Goal: Task Accomplishment & Management: Complete application form

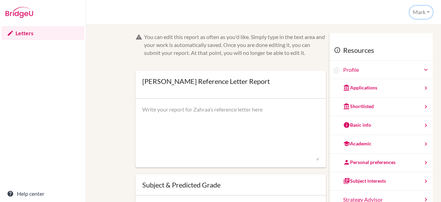
click at [412, 12] on button "Mark" at bounding box center [421, 12] width 23 height 13
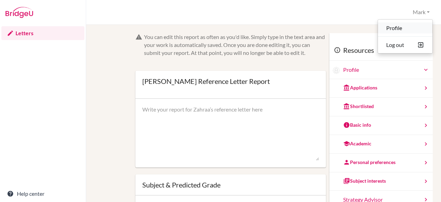
click at [394, 28] on link "Profile" at bounding box center [405, 27] width 54 height 11
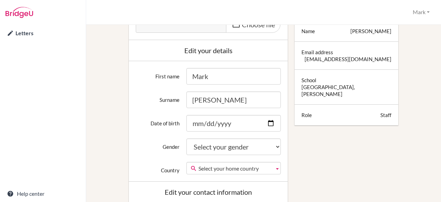
scroll to position [105, 0]
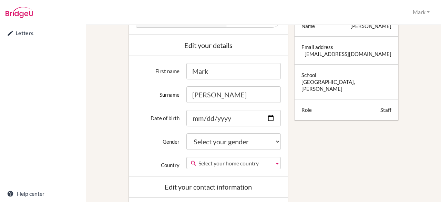
click at [29, 32] on link "Letters" at bounding box center [42, 33] width 83 height 14
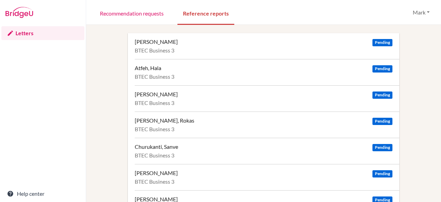
click at [96, 79] on div "Alsaffar, Zahraa Pending BTEC Business 3 Atfeh, Hala Pending BTEC Business 3 Aw…" at bounding box center [263, 150] width 338 height 235
click at [134, 16] on link "Recommendation requests" at bounding box center [131, 13] width 75 height 24
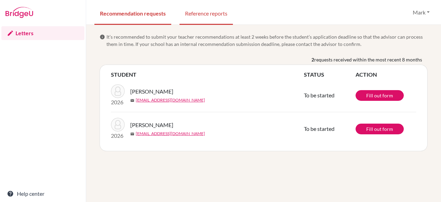
click at [197, 11] on link "Reference reports" at bounding box center [205, 13] width 53 height 24
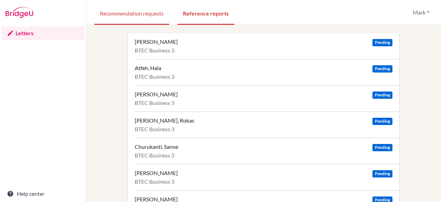
click at [146, 17] on link "Recommendation requests" at bounding box center [131, 13] width 75 height 24
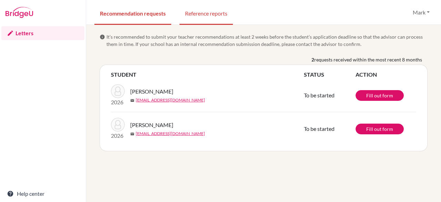
click at [196, 13] on link "Reference reports" at bounding box center [205, 13] width 53 height 24
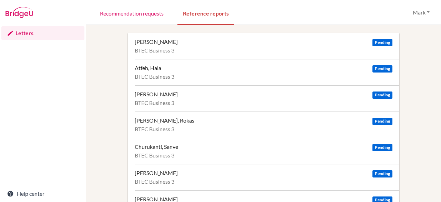
click at [160, 43] on div "Alsaffar, Zahraa" at bounding box center [156, 41] width 43 height 7
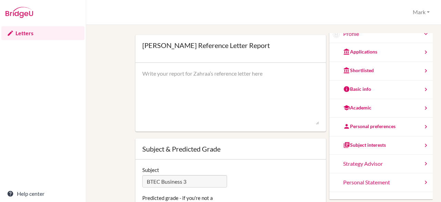
scroll to position [36, 0]
click at [186, 77] on textarea at bounding box center [230, 97] width 177 height 55
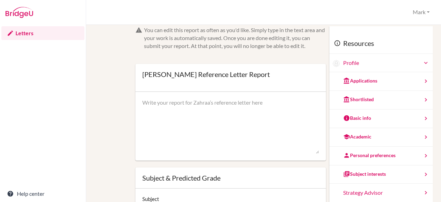
scroll to position [0, 0]
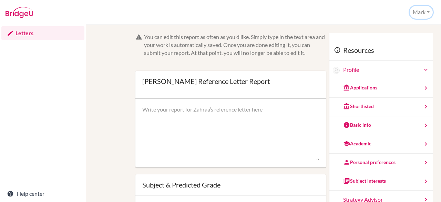
click at [421, 14] on button "Mark" at bounding box center [421, 12] width 23 height 13
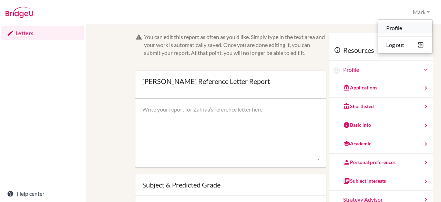
click at [395, 28] on link "Profile" at bounding box center [405, 27] width 54 height 11
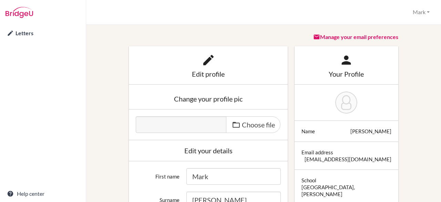
click at [34, 33] on link "Letters" at bounding box center [42, 33] width 83 height 14
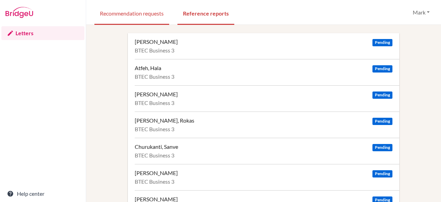
click at [143, 18] on link "Recommendation requests" at bounding box center [131, 13] width 75 height 24
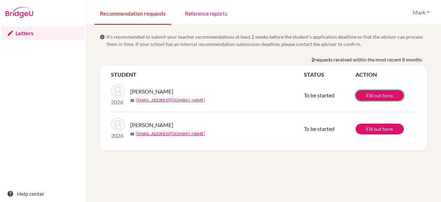
click at [369, 96] on link "Fill out form" at bounding box center [379, 95] width 48 height 11
click at [390, 128] on link "Fill out form" at bounding box center [379, 128] width 48 height 11
click at [204, 15] on link "Reference reports" at bounding box center [205, 13] width 53 height 24
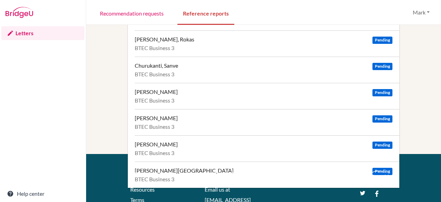
scroll to position [82, 0]
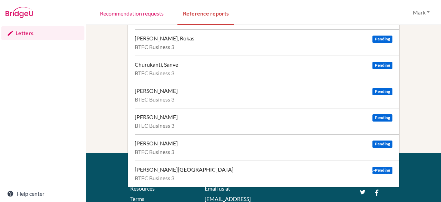
click at [164, 118] on div "[PERSON_NAME]" at bounding box center [156, 116] width 43 height 7
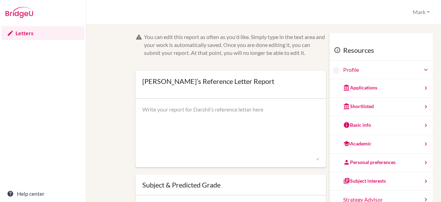
click at [361, 85] on div "Applications" at bounding box center [360, 87] width 34 height 7
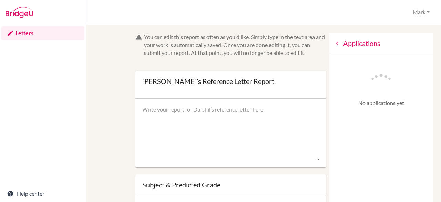
click at [334, 42] on icon at bounding box center [337, 43] width 7 height 7
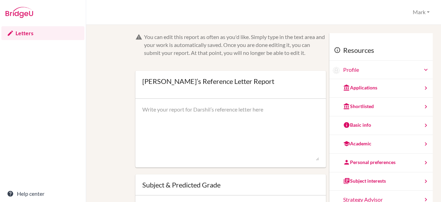
click at [361, 103] on div "Shortlisted" at bounding box center [358, 106] width 31 height 7
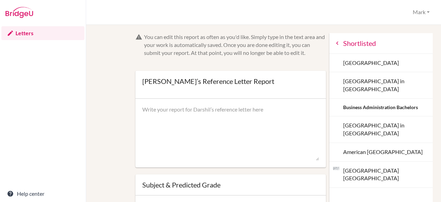
click at [334, 43] on icon at bounding box center [337, 43] width 7 height 7
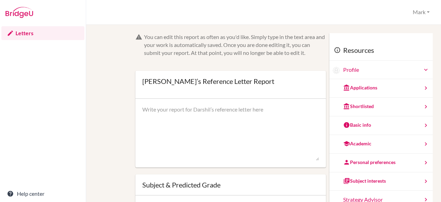
click at [19, 11] on img at bounding box center [20, 12] width 28 height 11
click at [28, 34] on link "Letters" at bounding box center [42, 33] width 83 height 14
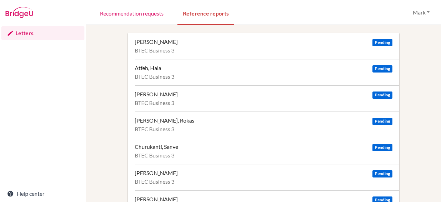
click at [165, 42] on div "[PERSON_NAME]" at bounding box center [156, 41] width 43 height 7
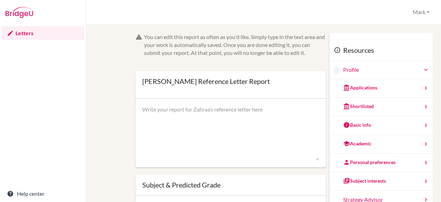
click at [367, 105] on div "Shortlisted" at bounding box center [380, 106] width 103 height 19
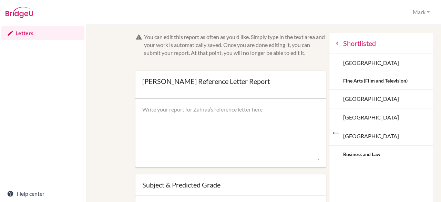
click at [353, 153] on div "Business and Law" at bounding box center [361, 154] width 37 height 7
click at [350, 157] on div "Business and Law" at bounding box center [380, 154] width 103 height 18
click at [373, 79] on div "Fine Arts (Film and Television)" at bounding box center [375, 80] width 64 height 7
click at [334, 43] on icon at bounding box center [337, 43] width 7 height 7
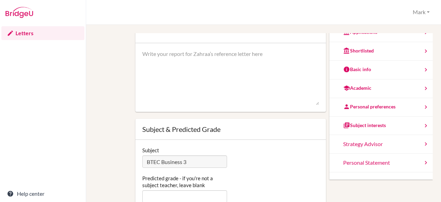
scroll to position [56, 0]
click at [382, 159] on div "Personal Statement" at bounding box center [380, 162] width 103 height 19
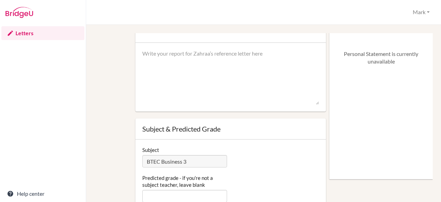
scroll to position [0, 0]
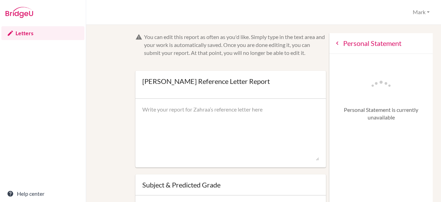
click at [334, 42] on icon at bounding box center [337, 43] width 7 height 7
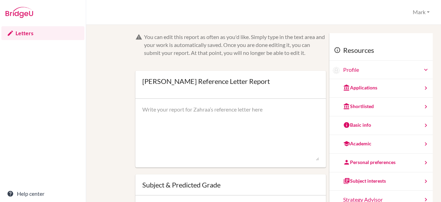
click at [29, 33] on link "Letters" at bounding box center [42, 33] width 83 height 14
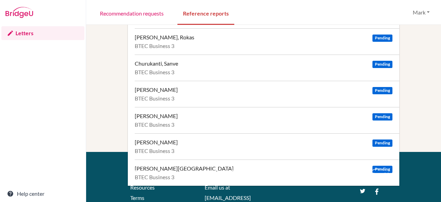
scroll to position [83, 0]
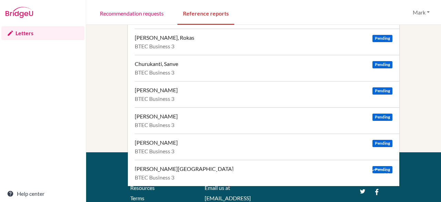
click at [119, 45] on div "Alsaffar, Zahraa Pending BTEC Business 3 Atfeh, Hala Pending BTEC Business 3 Aw…" at bounding box center [263, 67] width 338 height 235
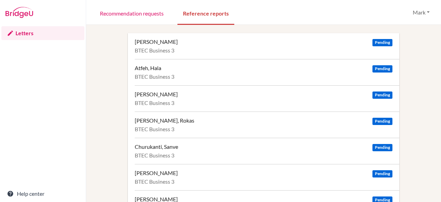
click at [171, 45] on div "[PERSON_NAME] Pending BTEC Business 3" at bounding box center [267, 46] width 265 height 26
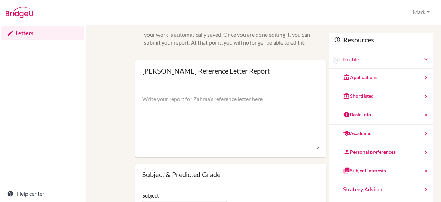
scroll to position [10, 0]
click at [203, 104] on textarea at bounding box center [230, 122] width 177 height 55
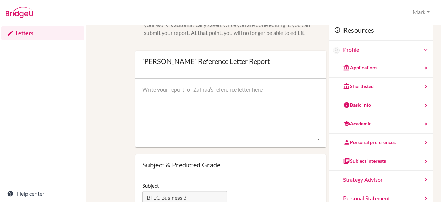
scroll to position [0, 0]
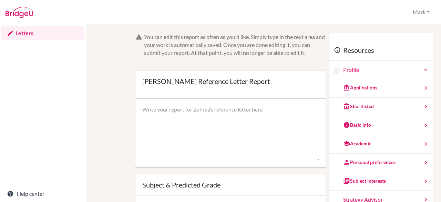
click at [32, 33] on link "Letters" at bounding box center [42, 33] width 83 height 14
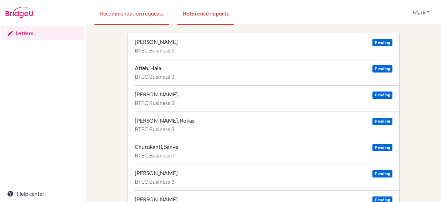
click at [136, 18] on link "Recommendation requests" at bounding box center [131, 13] width 75 height 24
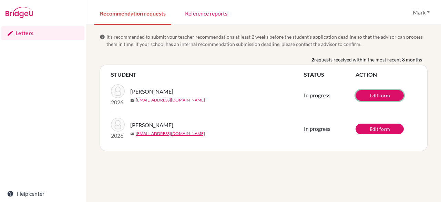
click at [386, 90] on link "Edit form" at bounding box center [379, 95] width 48 height 11
click at [135, 13] on link "Recommendation requests" at bounding box center [132, 13] width 77 height 24
click at [32, 35] on link "Letters" at bounding box center [42, 33] width 83 height 14
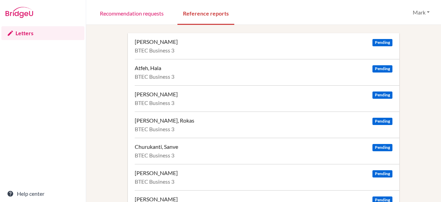
scroll to position [80, 0]
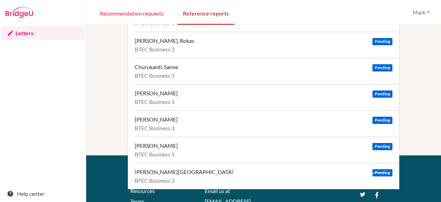
click at [166, 121] on div "[PERSON_NAME]" at bounding box center [156, 119] width 43 height 7
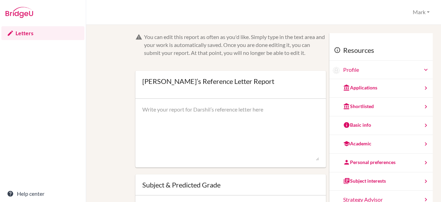
click at [354, 109] on div "Shortlisted" at bounding box center [380, 106] width 103 height 19
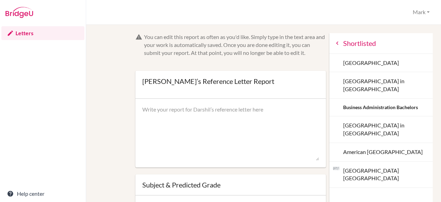
click at [247, 109] on textarea at bounding box center [230, 132] width 177 height 55
